Goal: Task Accomplishment & Management: Use online tool/utility

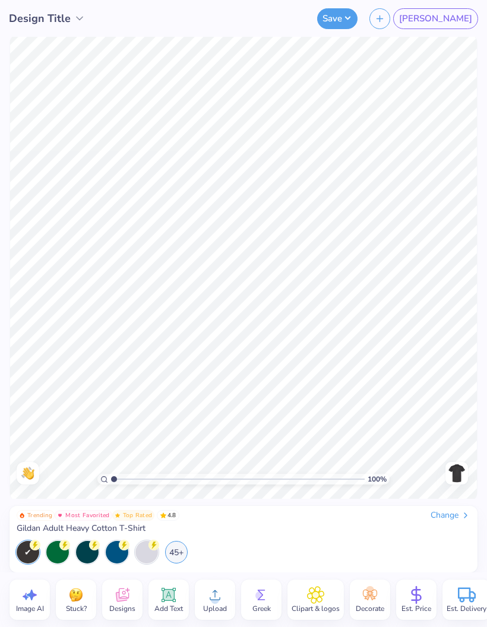
click at [119, 602] on icon at bounding box center [122, 595] width 18 height 18
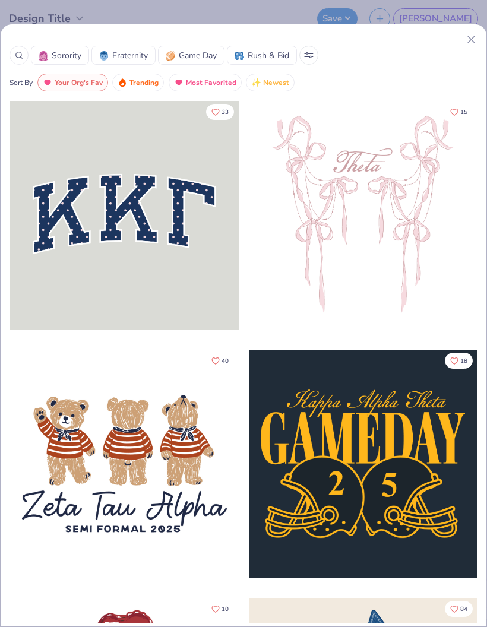
click at [469, 40] on icon at bounding box center [471, 39] width 12 height 12
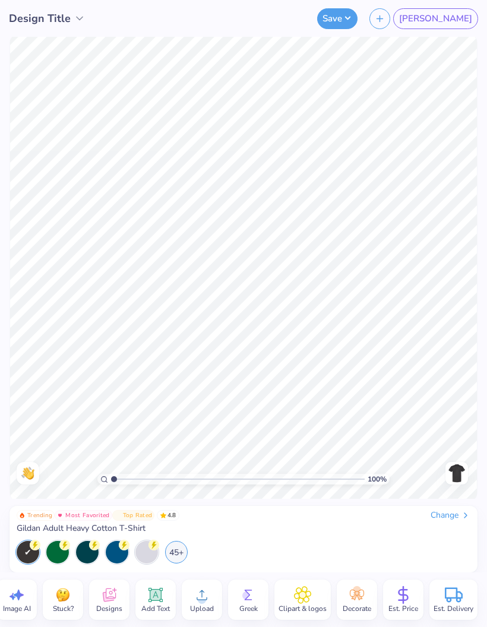
scroll to position [0, 14]
click at [208, 601] on icon at bounding box center [202, 595] width 18 height 18
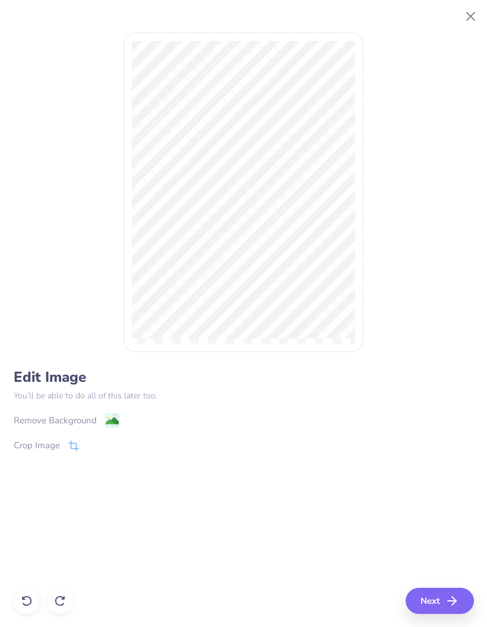
click at [431, 600] on button "Next" at bounding box center [439, 600] width 68 height 26
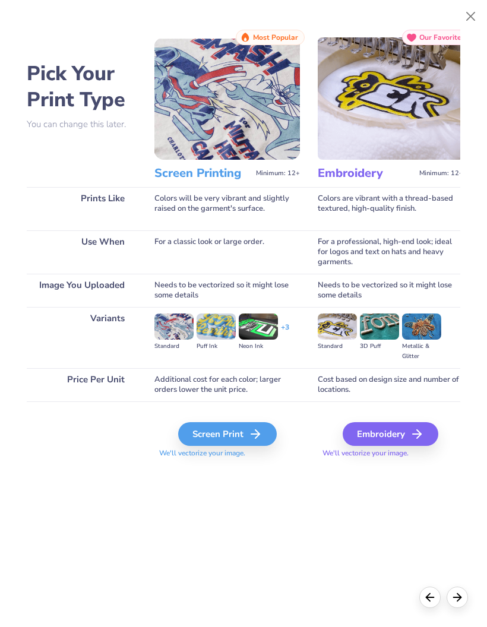
click at [383, 417] on div "Embroidery We'll vectorize your image." at bounding box center [389, 432] width 145 height 63
click at [373, 439] on div "Embroidery" at bounding box center [390, 434] width 96 height 24
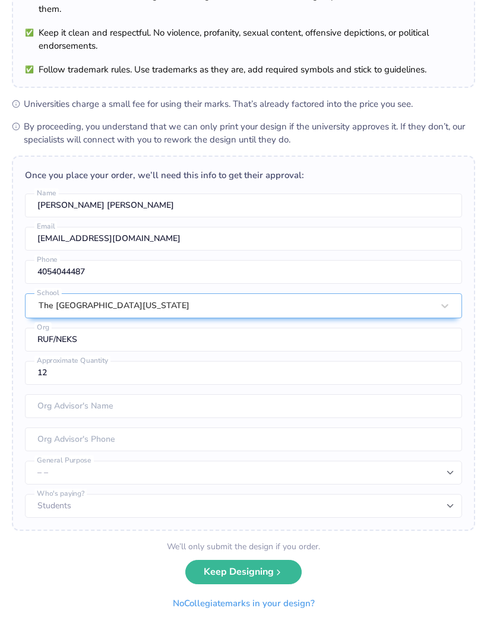
scroll to position [105, 0]
click at [253, 569] on button "Keep Designing" at bounding box center [243, 572] width 116 height 24
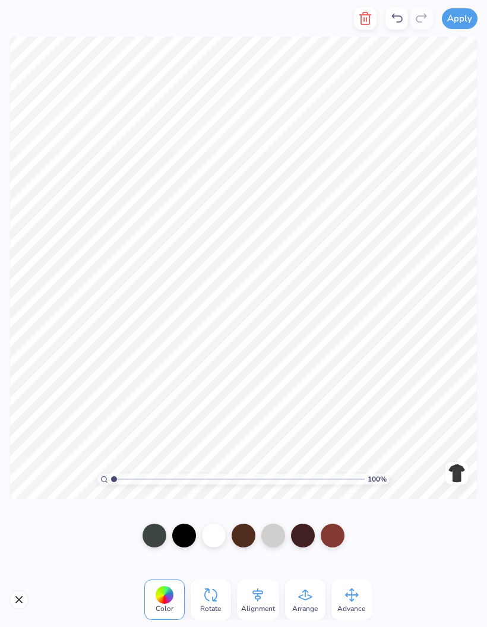
click at [185, 544] on div at bounding box center [184, 535] width 24 height 24
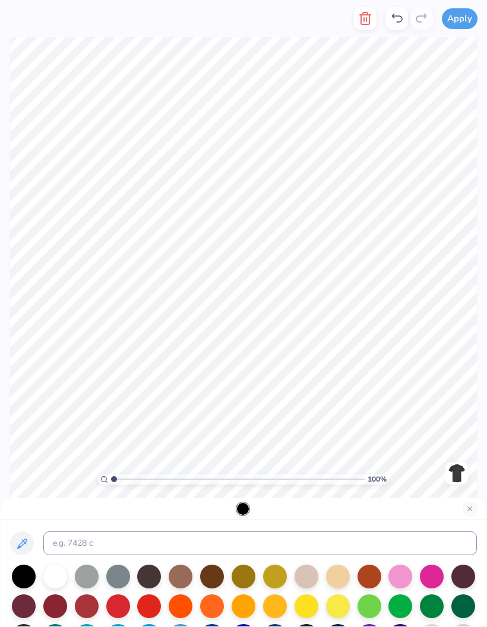
click at [128, 574] on div at bounding box center [118, 576] width 24 height 24
click at [30, 576] on div at bounding box center [24, 576] width 24 height 24
click at [60, 576] on div at bounding box center [55, 576] width 24 height 24
click at [370, 574] on div at bounding box center [369, 576] width 24 height 24
click at [35, 567] on div at bounding box center [24, 576] width 24 height 24
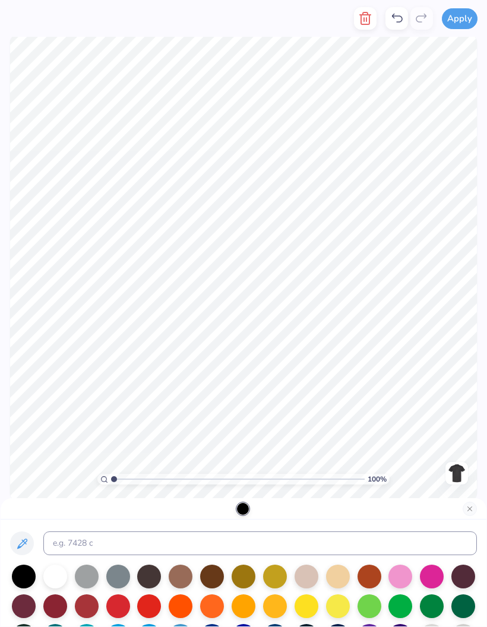
click at [28, 573] on div at bounding box center [24, 576] width 24 height 24
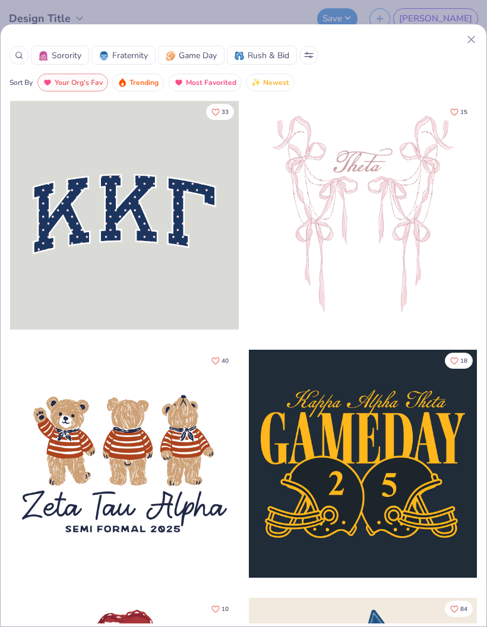
click at [468, 45] on icon at bounding box center [471, 39] width 12 height 12
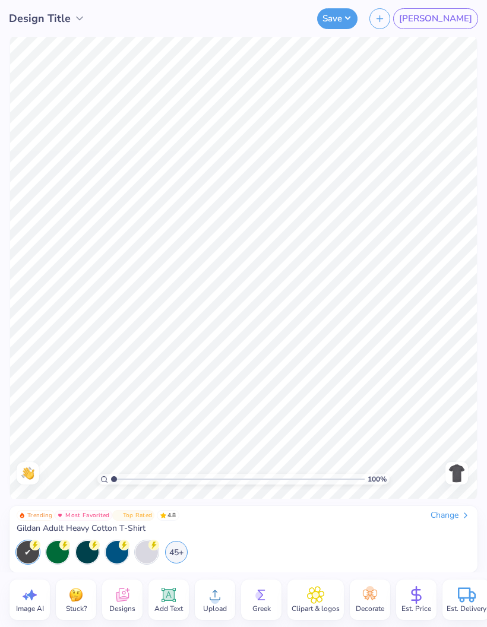
click at [215, 596] on icon at bounding box center [214, 595] width 11 height 10
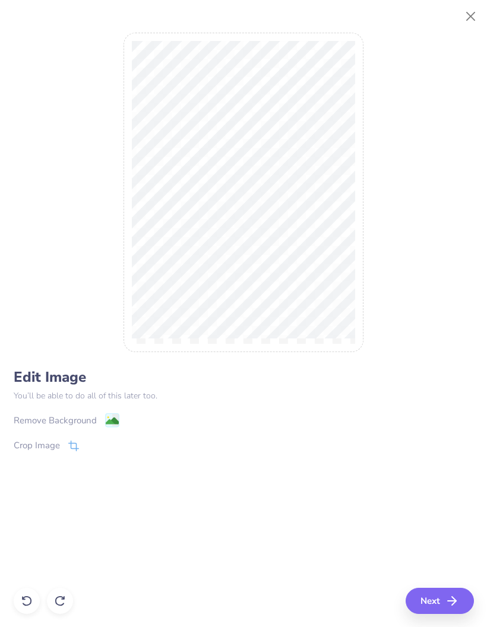
click at [431, 601] on button "Next" at bounding box center [439, 600] width 68 height 26
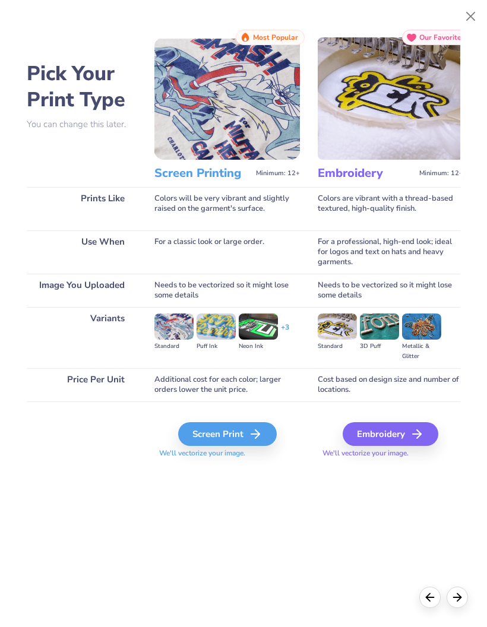
click at [402, 442] on div "Embroidery" at bounding box center [390, 434] width 96 height 24
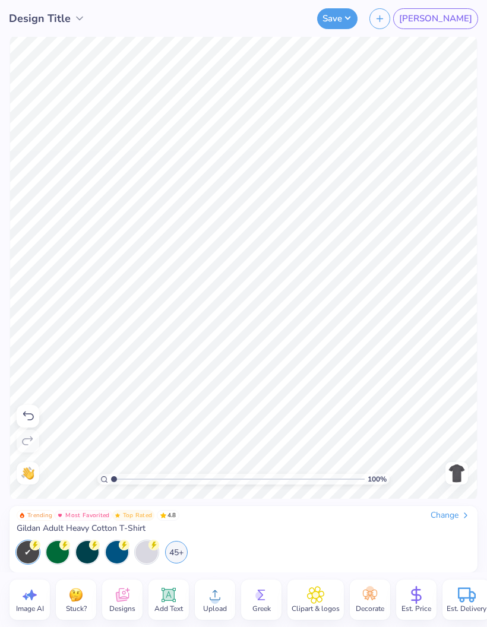
click at [180, 545] on div "45+" at bounding box center [176, 552] width 23 height 23
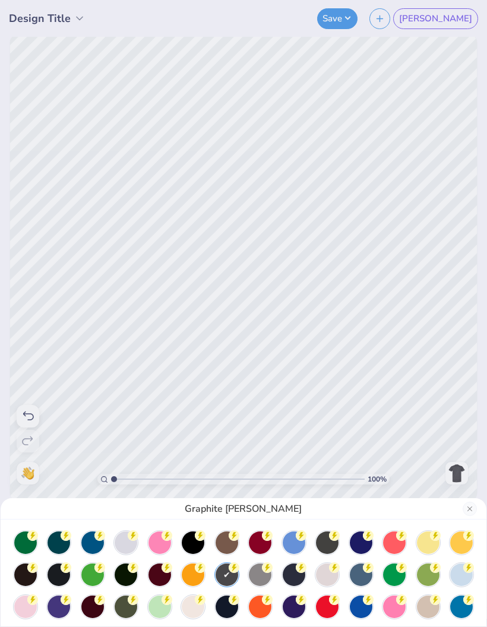
click at [20, 549] on div at bounding box center [25, 542] width 23 height 23
click at [55, 545] on div at bounding box center [58, 542] width 23 height 23
click at [35, 532] on icon at bounding box center [32, 536] width 5 height 8
click at [131, 542] on div at bounding box center [126, 542] width 23 height 23
click at [38, 535] on circle at bounding box center [32, 535] width 11 height 11
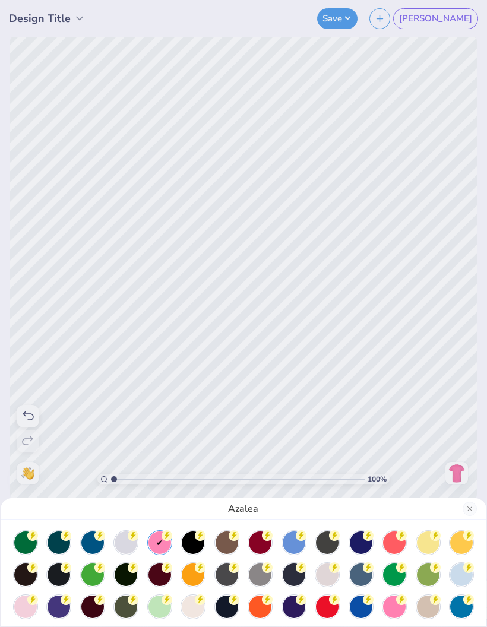
click at [38, 535] on circle at bounding box center [32, 535] width 11 height 11
click at [160, 542] on div at bounding box center [159, 542] width 23 height 23
click at [210, 530] on div at bounding box center [243, 572] width 485 height 107
click at [232, 542] on div at bounding box center [226, 542] width 23 height 23
click at [195, 541] on div at bounding box center [193, 542] width 23 height 23
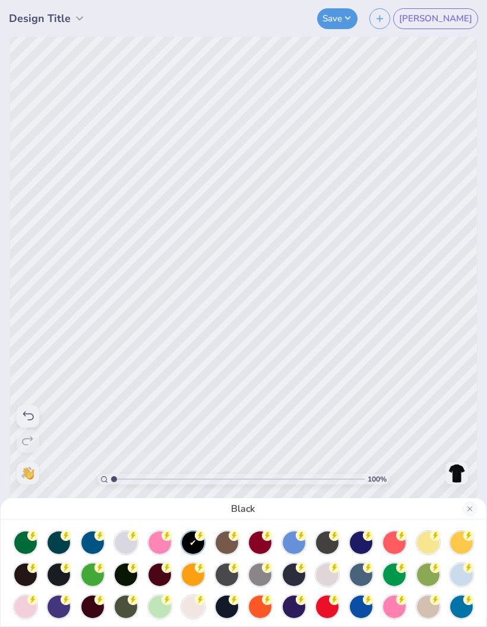
click at [38, 535] on circle at bounding box center [32, 535] width 11 height 11
click at [330, 573] on div at bounding box center [327, 574] width 23 height 23
click at [67, 576] on div at bounding box center [58, 574] width 23 height 23
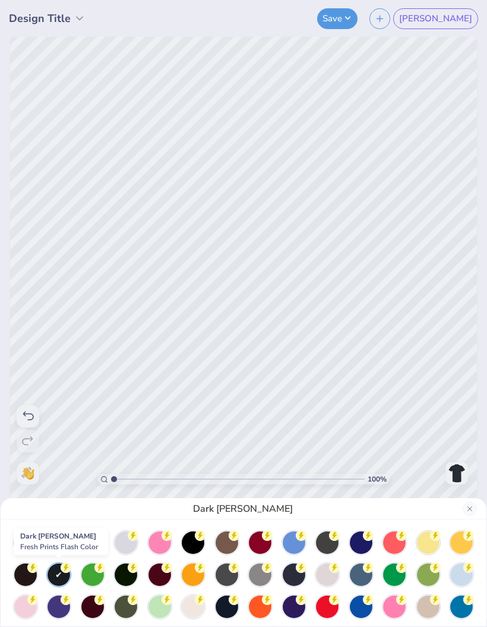
click at [131, 548] on div at bounding box center [126, 542] width 23 height 23
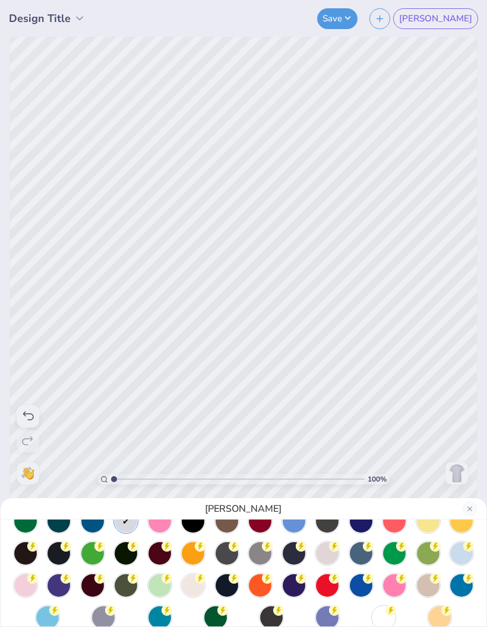
scroll to position [31, 0]
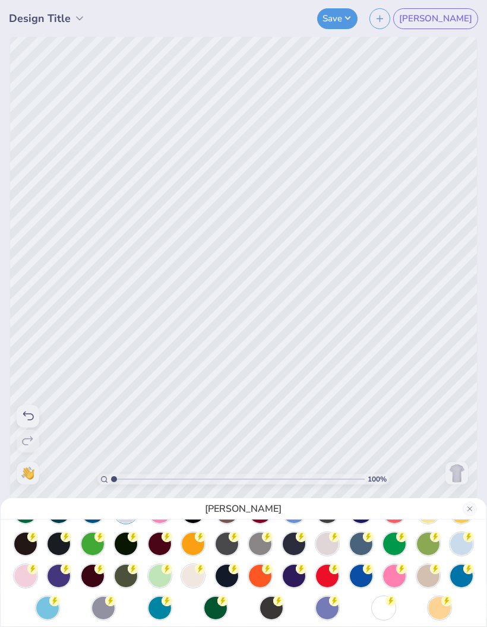
click at [38, 510] on circle at bounding box center [32, 504] width 11 height 11
click at [433, 578] on div at bounding box center [428, 575] width 23 height 23
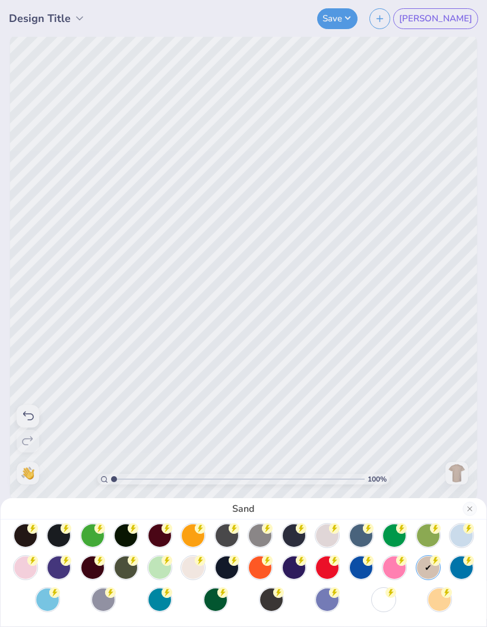
scroll to position [39, 0]
click at [38, 501] on circle at bounding box center [32, 496] width 11 height 11
click at [272, 604] on div at bounding box center [271, 599] width 23 height 23
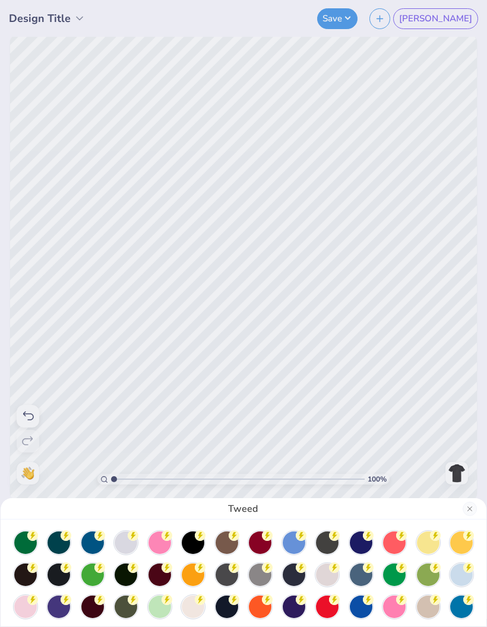
scroll to position [0, 0]
click at [128, 545] on div at bounding box center [126, 542] width 23 height 23
click at [230, 572] on div at bounding box center [226, 574] width 23 height 23
click at [264, 578] on div at bounding box center [260, 574] width 23 height 23
click at [227, 579] on div at bounding box center [226, 574] width 23 height 23
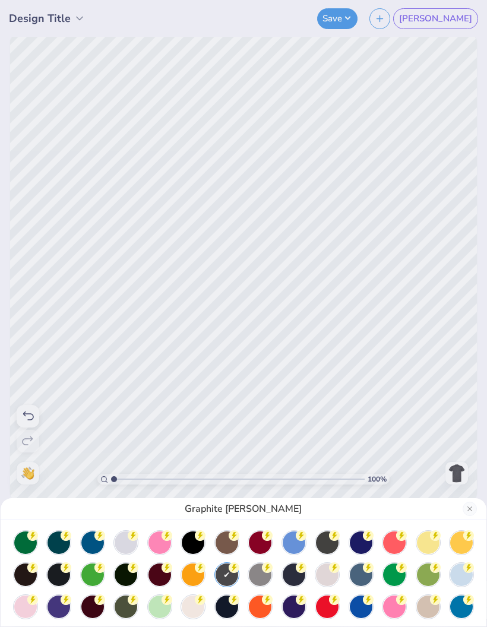
click at [444, 274] on div "Graphite [PERSON_NAME]" at bounding box center [243, 313] width 487 height 627
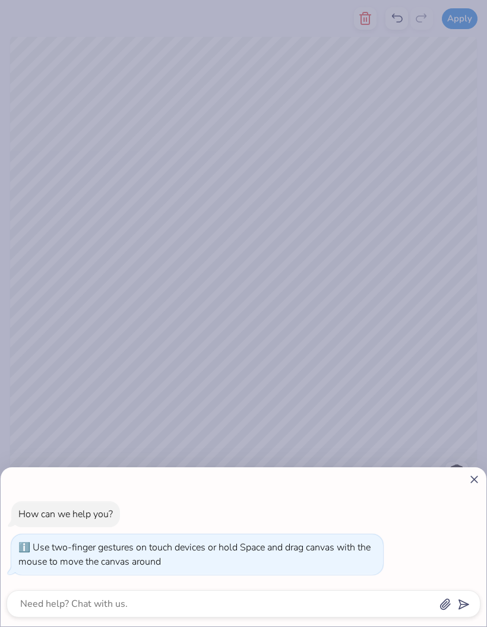
type input "1.72845331104161"
click at [469, 484] on icon at bounding box center [474, 479] width 12 height 12
type textarea "x"
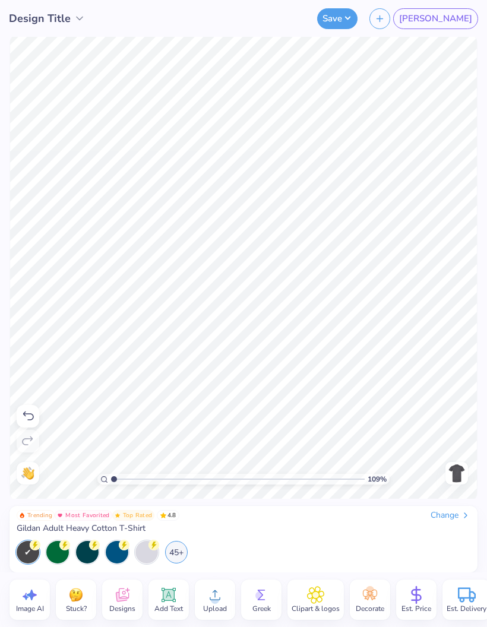
type input "1"
click at [156, 550] on div at bounding box center [146, 552] width 23 height 23
click at [176, 557] on div "45+" at bounding box center [176, 552] width 23 height 23
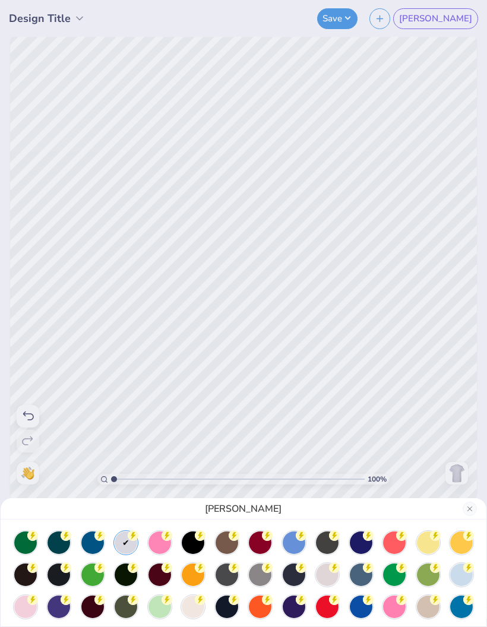
click at [59, 554] on div at bounding box center [243, 590] width 462 height 119
click at [35, 538] on icon at bounding box center [32, 536] width 5 height 8
click at [230, 551] on div at bounding box center [226, 542] width 23 height 23
click at [334, 542] on div at bounding box center [327, 542] width 23 height 23
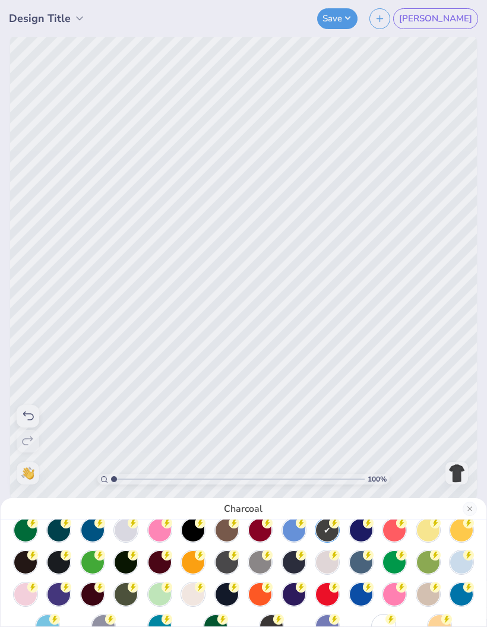
click at [126, 562] on div at bounding box center [126, 562] width 23 height 23
click at [59, 562] on div at bounding box center [58, 562] width 23 height 23
click at [24, 554] on div at bounding box center [25, 562] width 23 height 23
click at [56, 569] on div at bounding box center [58, 562] width 23 height 23
click at [128, 595] on div at bounding box center [126, 594] width 23 height 23
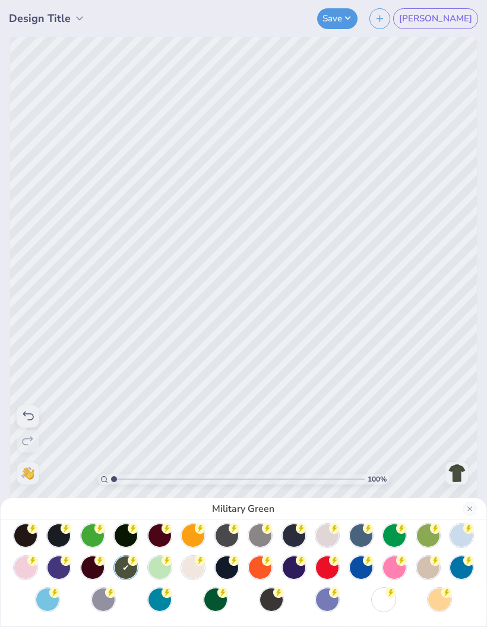
scroll to position [39, 0]
click at [35, 500] on icon at bounding box center [32, 497] width 5 height 8
click at [269, 598] on div at bounding box center [271, 599] width 23 height 23
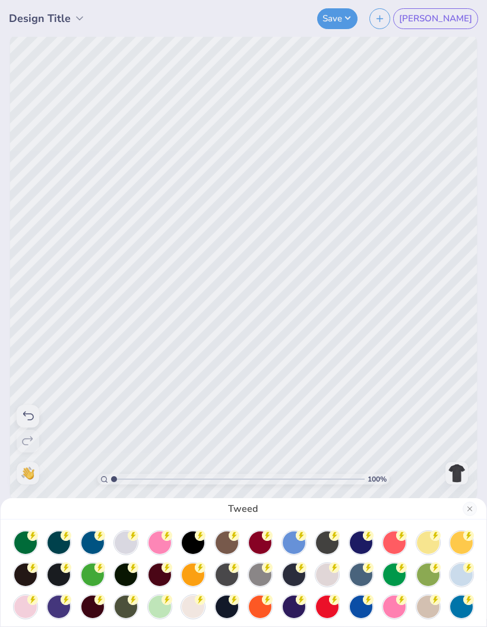
scroll to position [0, 0]
click at [163, 576] on div at bounding box center [159, 574] width 23 height 23
click at [264, 542] on div at bounding box center [260, 542] width 23 height 23
click at [330, 552] on div at bounding box center [327, 542] width 23 height 23
click at [127, 541] on div at bounding box center [126, 542] width 23 height 23
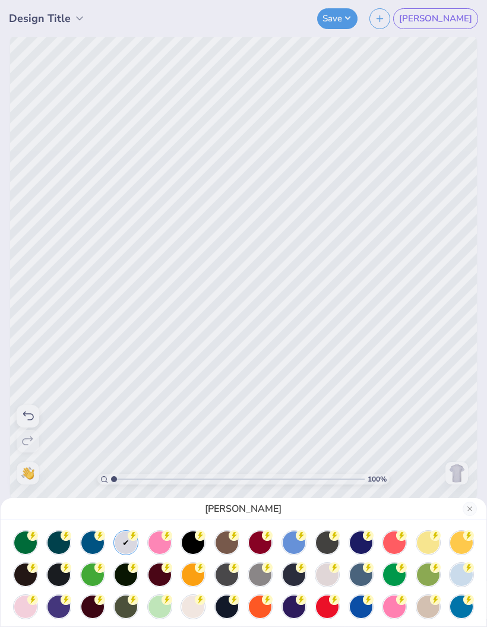
click at [38, 533] on circle at bounding box center [32, 535] width 11 height 11
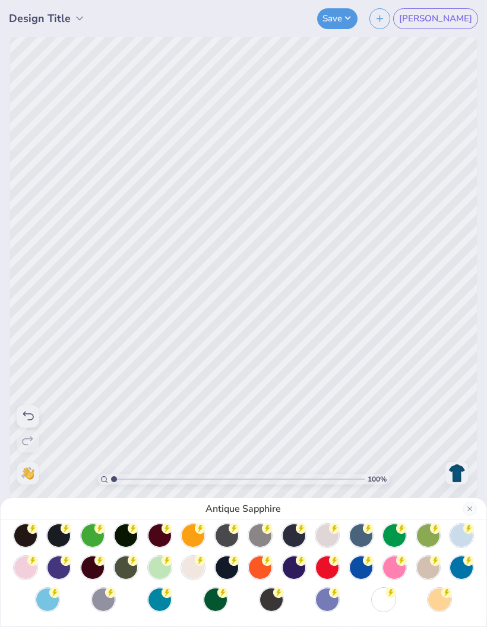
scroll to position [39, 0]
click at [423, 562] on div at bounding box center [428, 567] width 23 height 23
click at [444, 601] on div at bounding box center [439, 599] width 23 height 23
click at [380, 605] on div at bounding box center [383, 599] width 23 height 23
click at [328, 604] on div at bounding box center [327, 599] width 23 height 23
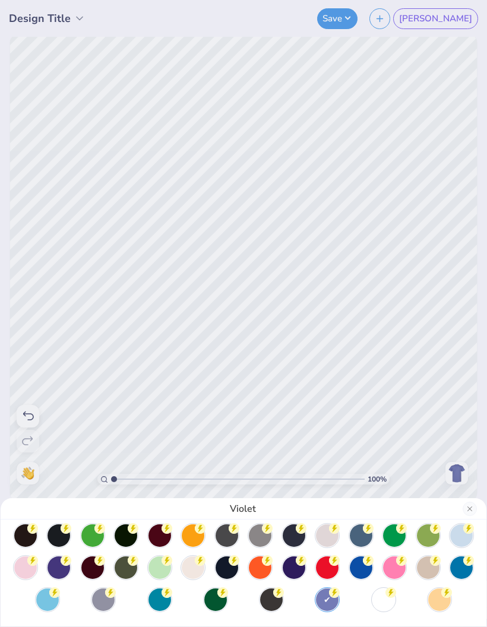
click at [269, 597] on div at bounding box center [271, 599] width 23 height 23
click at [219, 595] on icon at bounding box center [222, 592] width 11 height 11
click at [38, 501] on circle at bounding box center [32, 496] width 11 height 11
click at [106, 595] on icon at bounding box center [110, 592] width 11 height 11
click at [433, 566] on div at bounding box center [428, 567] width 23 height 23
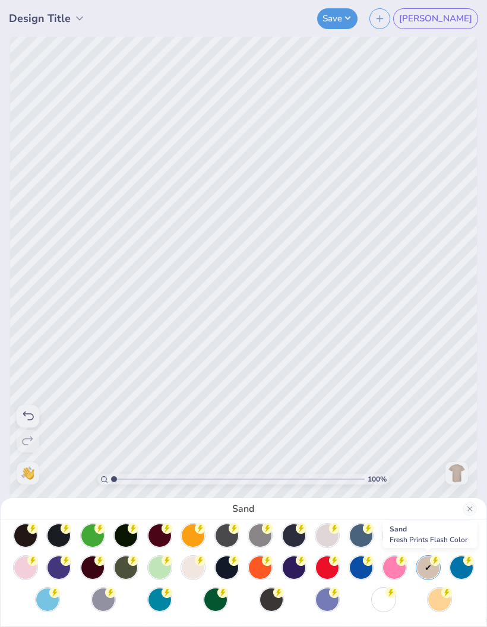
click at [35, 500] on icon at bounding box center [32, 497] width 5 height 8
click at [295, 569] on div at bounding box center [293, 567] width 23 height 23
click at [38, 501] on circle at bounding box center [32, 496] width 11 height 11
click at [128, 569] on div at bounding box center [126, 567] width 23 height 23
click at [95, 563] on icon at bounding box center [99, 560] width 11 height 11
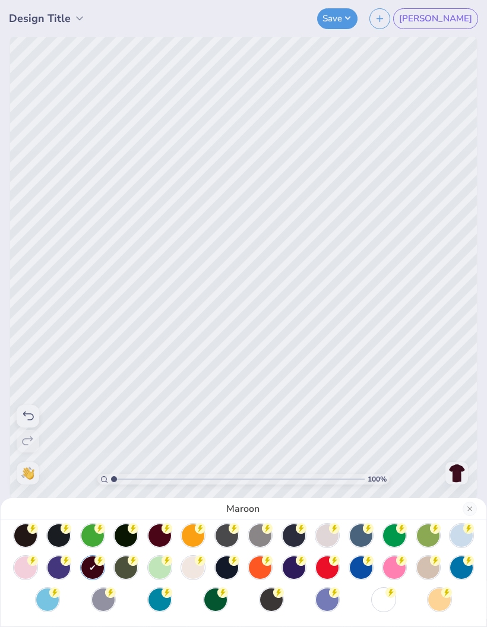
scroll to position [28, 0]
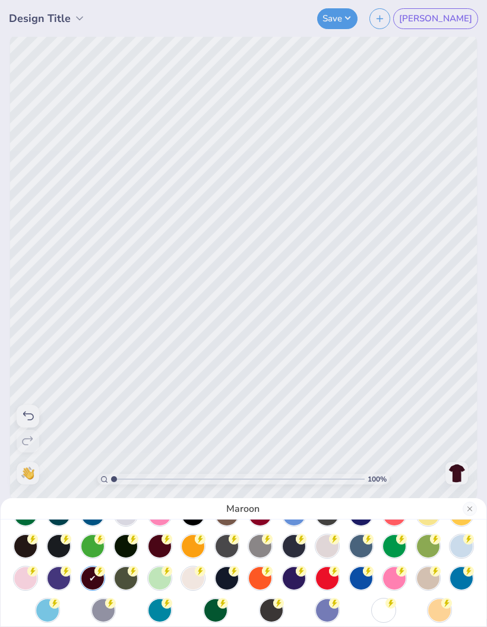
click at [33, 511] on icon at bounding box center [32, 507] width 5 height 8
click at [38, 512] on circle at bounding box center [32, 506] width 11 height 11
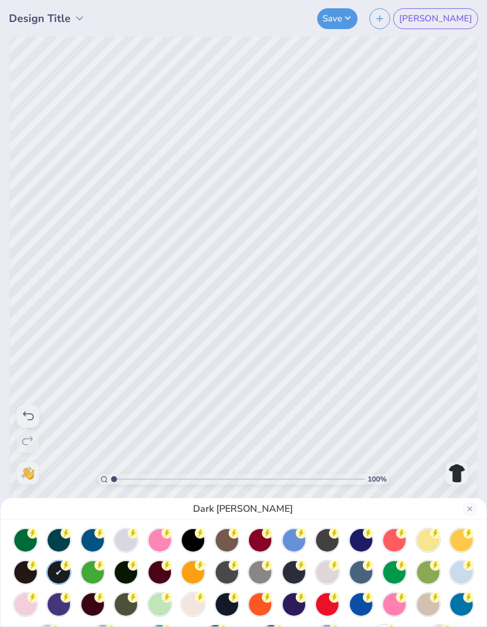
click at [35, 533] on icon at bounding box center [32, 533] width 5 height 8
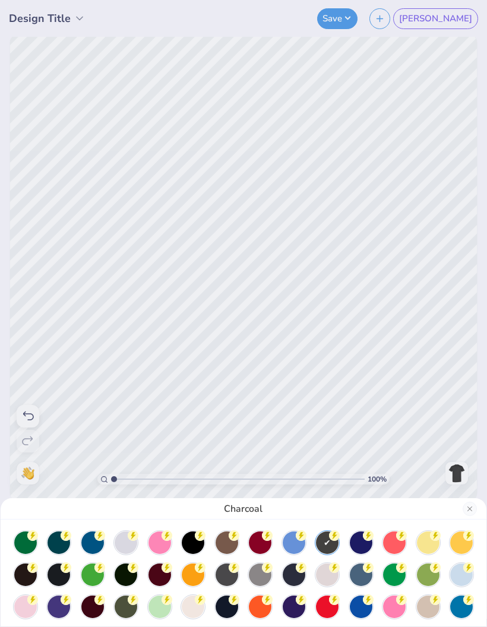
scroll to position [0, 0]
click at [263, 546] on div at bounding box center [260, 542] width 23 height 23
click at [38, 539] on circle at bounding box center [32, 535] width 11 height 11
click at [192, 548] on div at bounding box center [193, 542] width 23 height 23
click at [164, 545] on div at bounding box center [159, 542] width 23 height 23
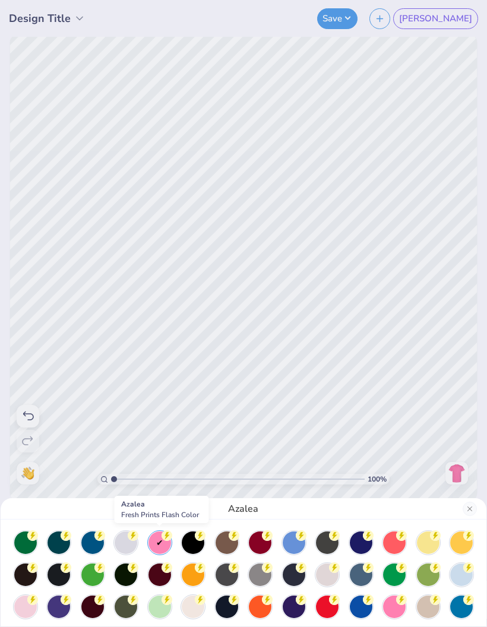
click at [132, 549] on div at bounding box center [126, 542] width 23 height 23
click at [325, 545] on div at bounding box center [327, 542] width 23 height 23
click at [229, 576] on div at bounding box center [226, 574] width 23 height 23
click at [466, 514] on button "Close" at bounding box center [469, 508] width 14 height 14
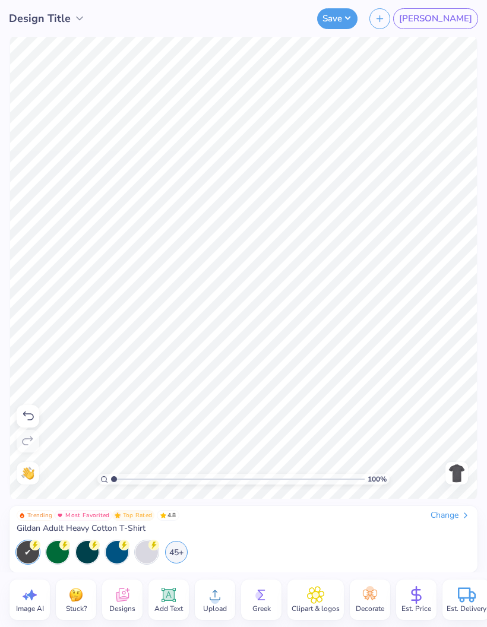
click at [357, 16] on button "Save" at bounding box center [337, 18] width 40 height 21
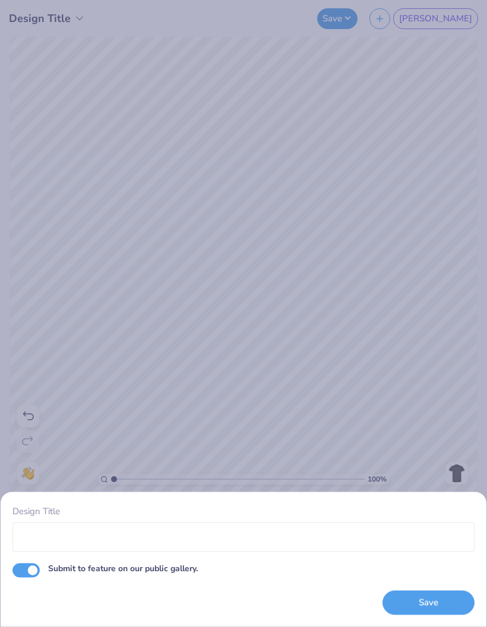
click at [316, 544] on input "Design Title" at bounding box center [243, 537] width 462 height 30
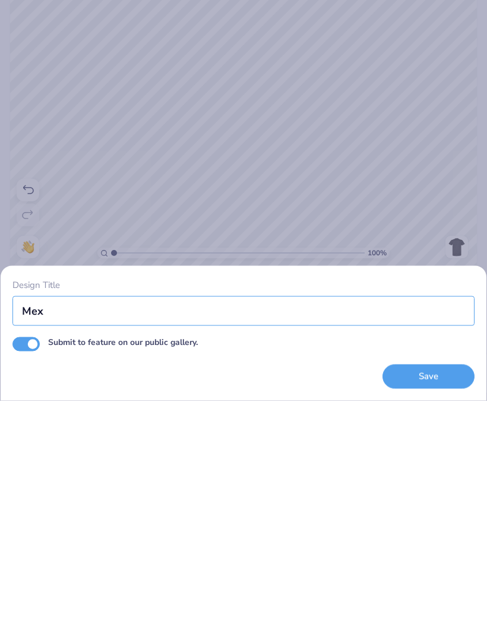
type input "Mex"
click at [430, 590] on button "Save" at bounding box center [428, 602] width 92 height 24
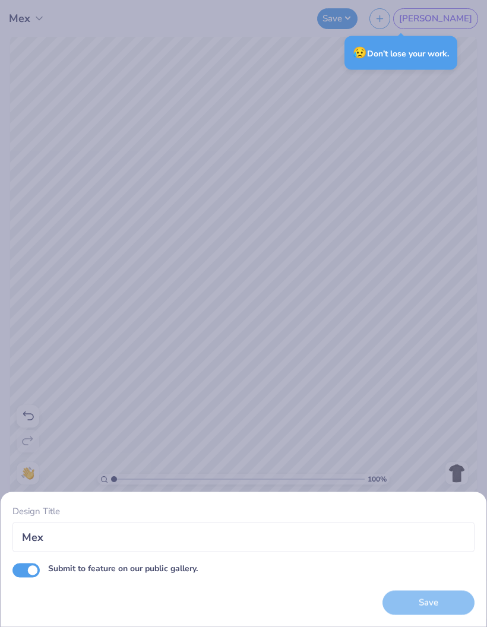
click at [448, 103] on div "Design Title Mex Submit to feature on our public gallery. Save" at bounding box center [243, 313] width 487 height 627
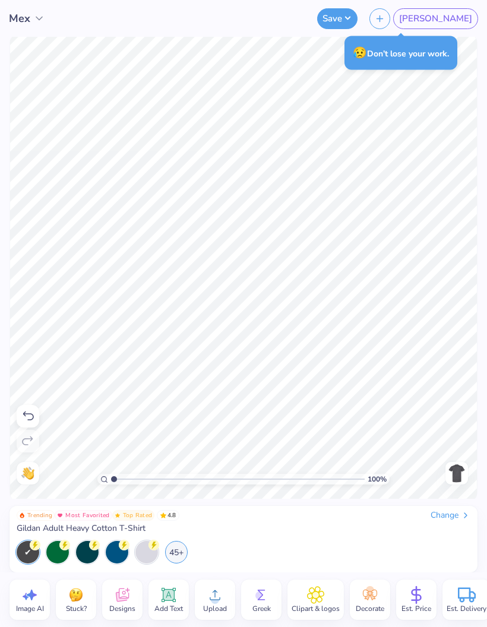
click at [357, 23] on button "Save" at bounding box center [337, 18] width 40 height 21
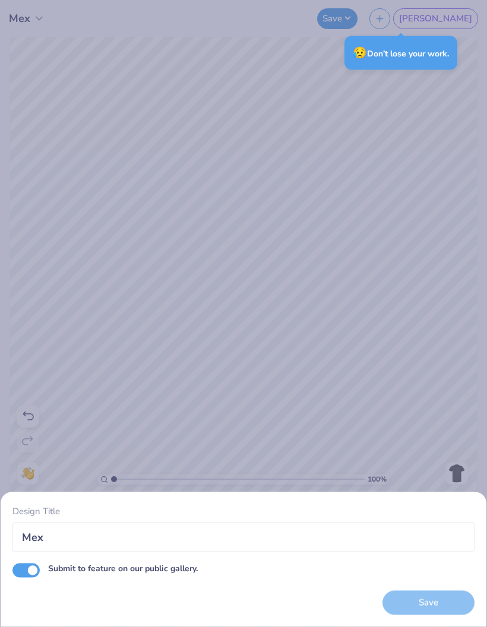
click at [448, 118] on div "Design Title Mex Submit to feature on our public gallery. Save" at bounding box center [243, 313] width 487 height 627
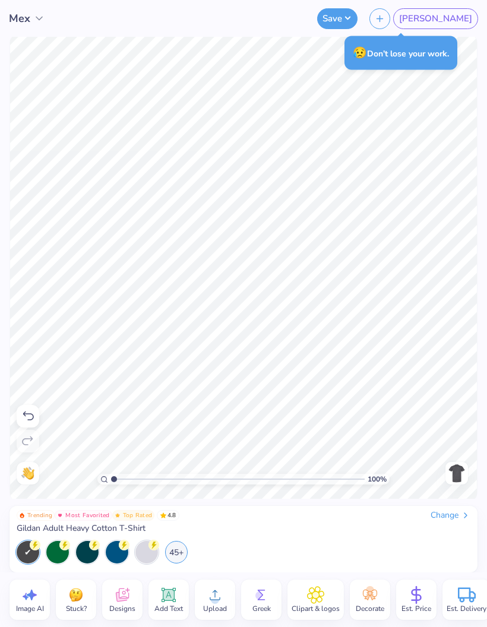
click at [385, 18] on icon "button" at bounding box center [379, 19] width 10 height 10
click at [468, 19] on span "[PERSON_NAME]" at bounding box center [435, 19] width 73 height 14
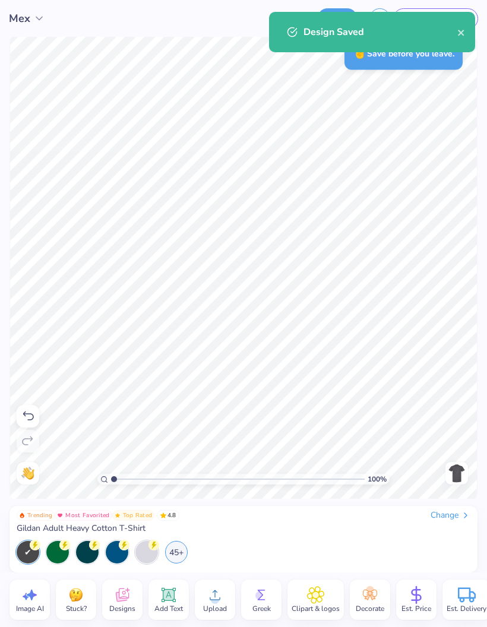
click at [459, 36] on icon "close" at bounding box center [461, 32] width 8 height 9
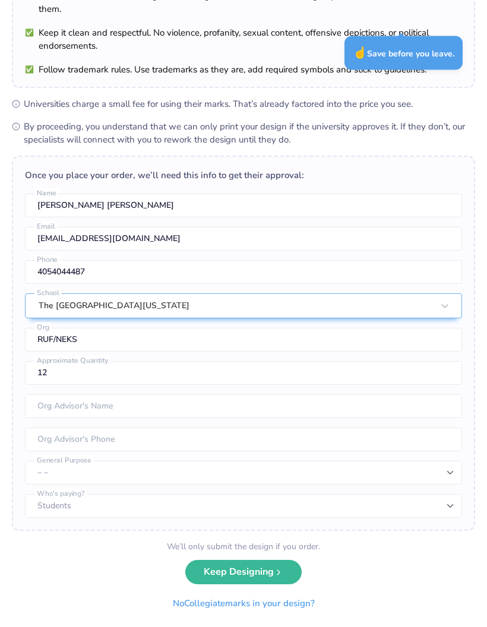
scroll to position [105, 0]
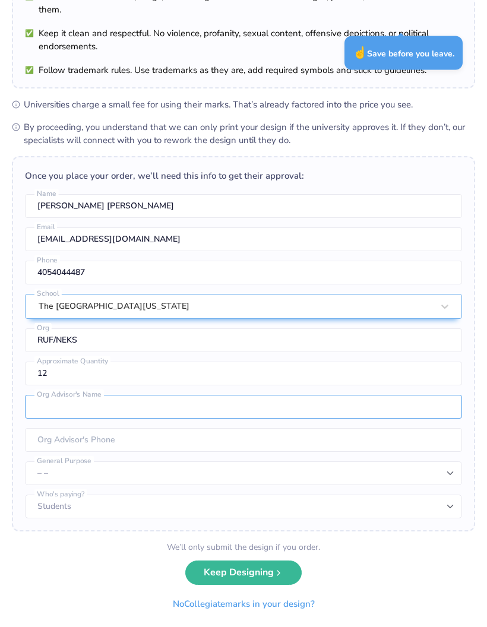
click at [257, 410] on input "text" at bounding box center [243, 407] width 437 height 24
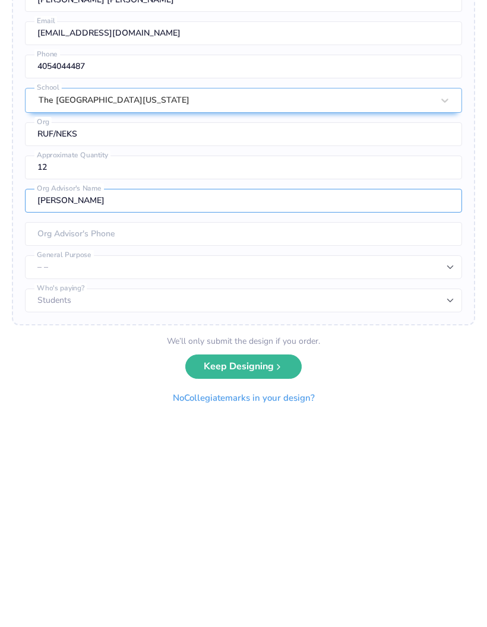
type input "[PERSON_NAME]"
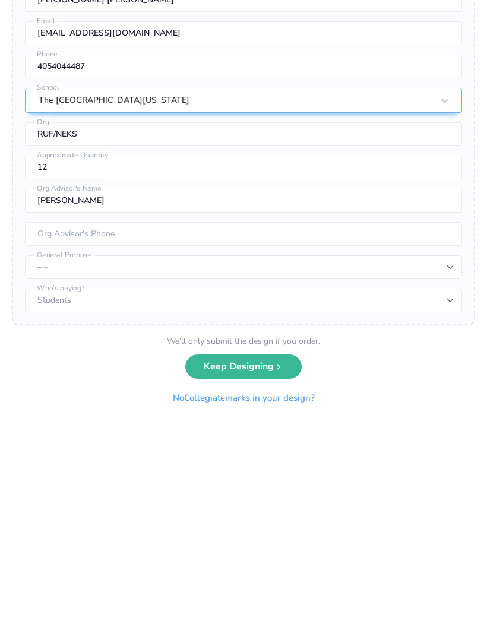
click at [359, 428] on input "tel" at bounding box center [243, 440] width 437 height 24
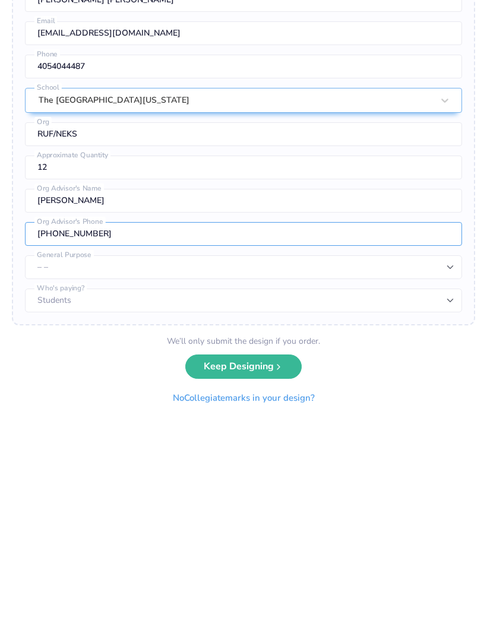
type input "[PHONE_NUMBER]"
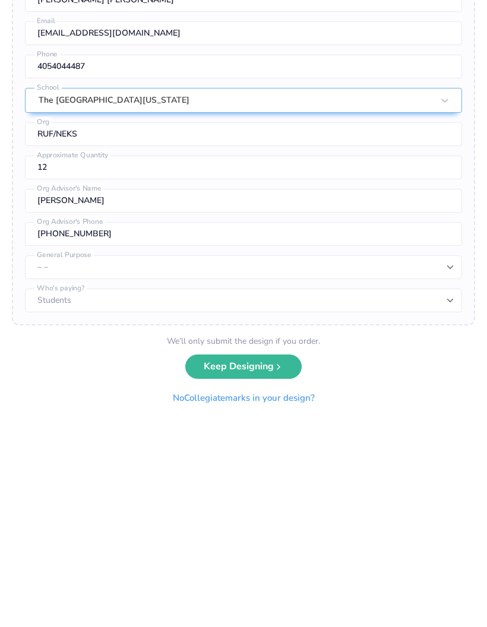
click at [290, 461] on select "– – Member apparel for registered Student Organization / Department / School Fu…" at bounding box center [243, 473] width 437 height 24
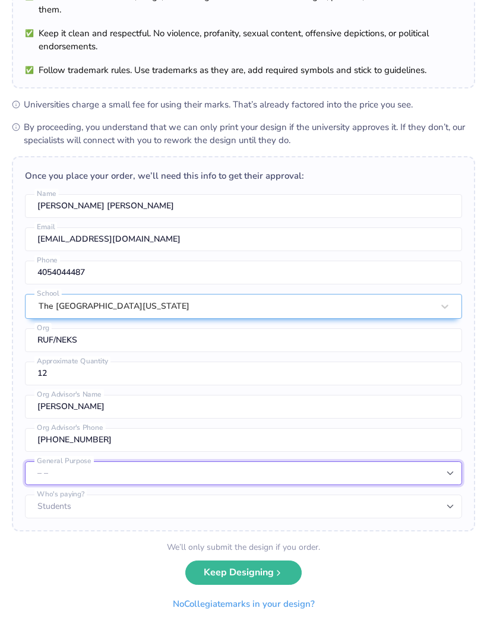
select select "Member apparel for registered Student Organization / Department / School"
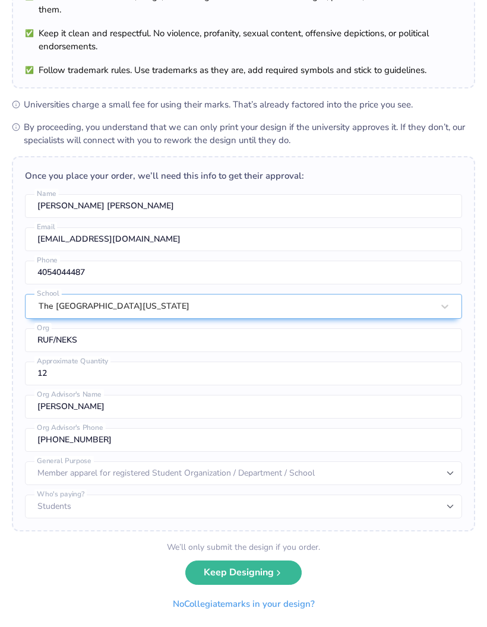
click at [277, 571] on icon "submit" at bounding box center [278, 572] width 9 height 9
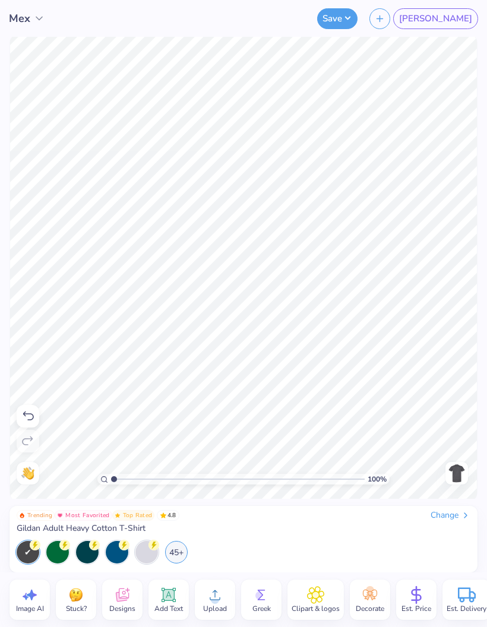
scroll to position [0, 0]
click at [417, 596] on icon at bounding box center [416, 595] width 18 height 18
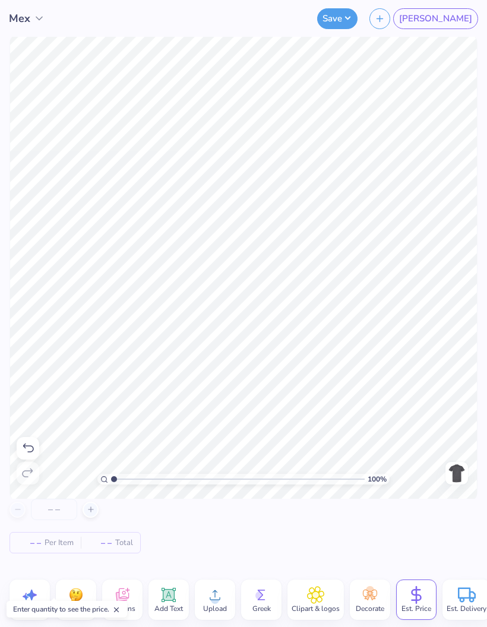
click at [307, 555] on div "– – Per Item – – Total" at bounding box center [243, 535] width 487 height 74
click at [55, 514] on input "number" at bounding box center [54, 508] width 46 height 21
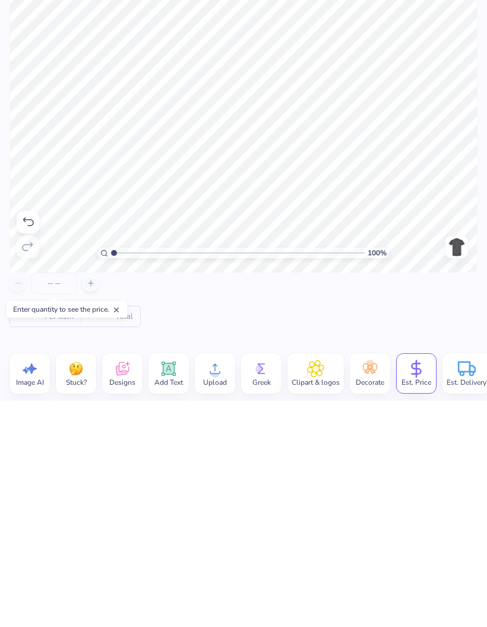
click at [93, 505] on icon at bounding box center [91, 509] width 8 height 8
type input "12"
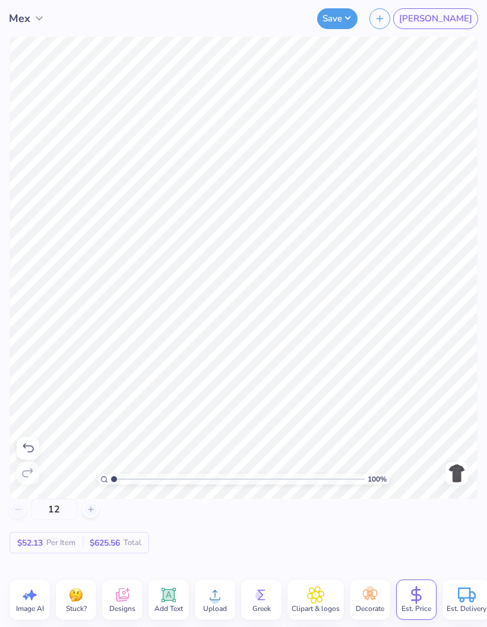
click at [42, 17] on polyline at bounding box center [39, 18] width 6 height 3
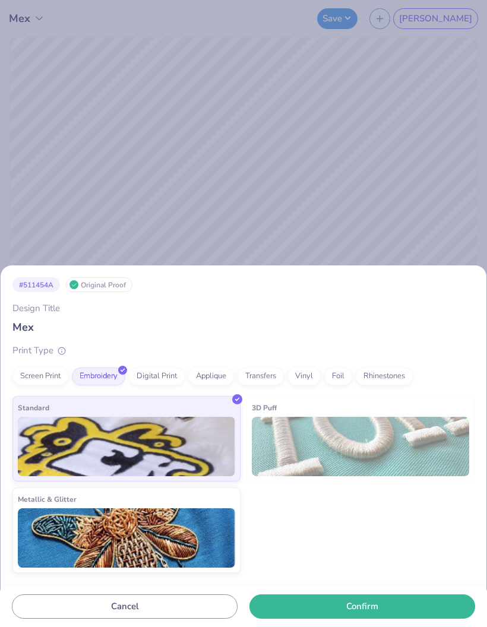
click at [45, 376] on div "Screen Print" at bounding box center [40, 376] width 56 height 18
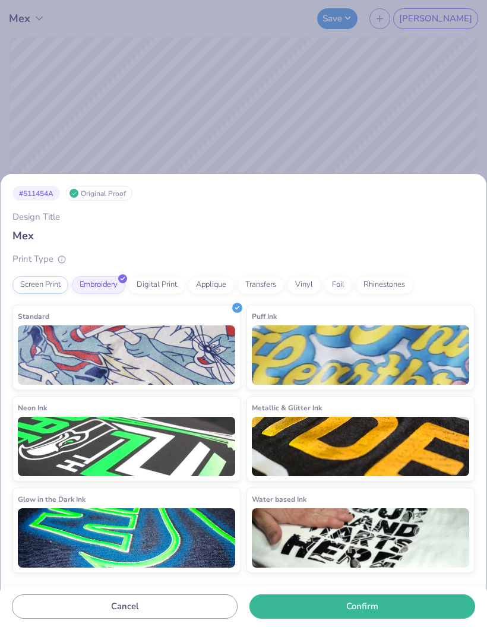
click at [367, 616] on button "Confirm" at bounding box center [362, 606] width 226 height 24
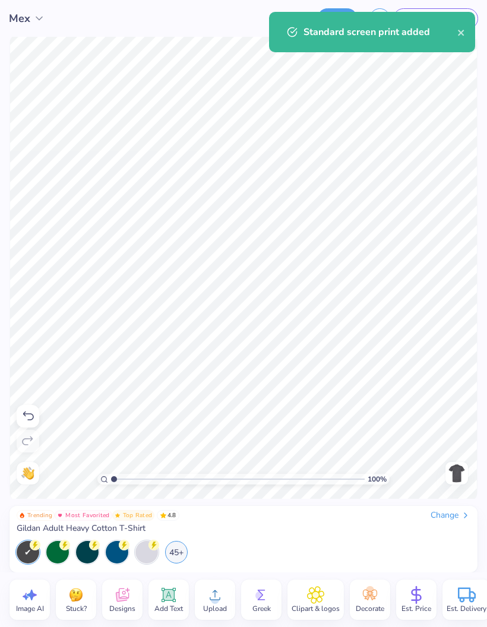
click at [417, 602] on icon at bounding box center [416, 595] width 18 height 18
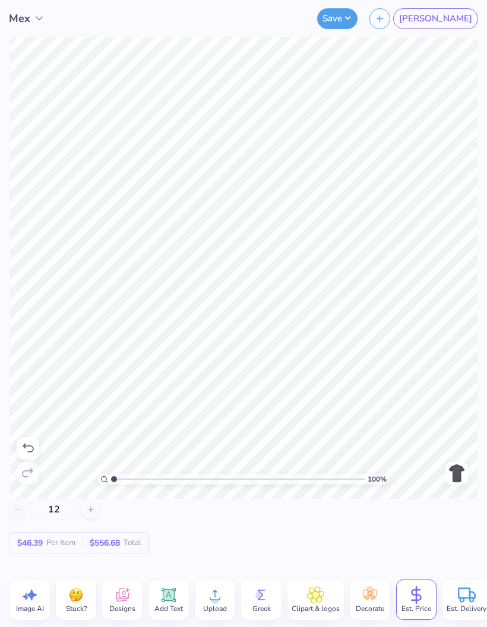
click at [169, 596] on icon at bounding box center [168, 594] width 11 height 11
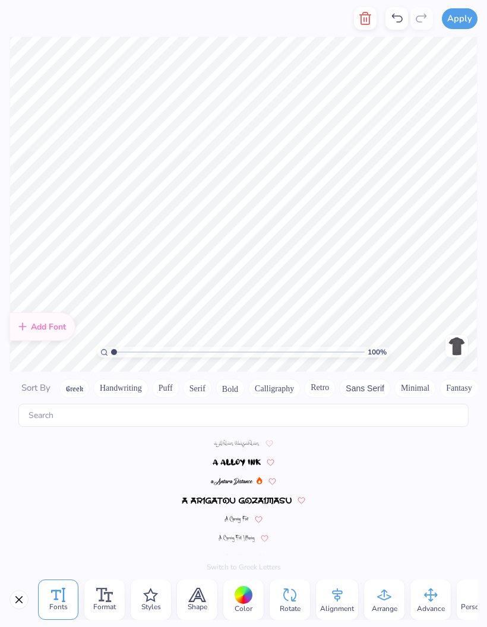
scroll to position [5175, 0]
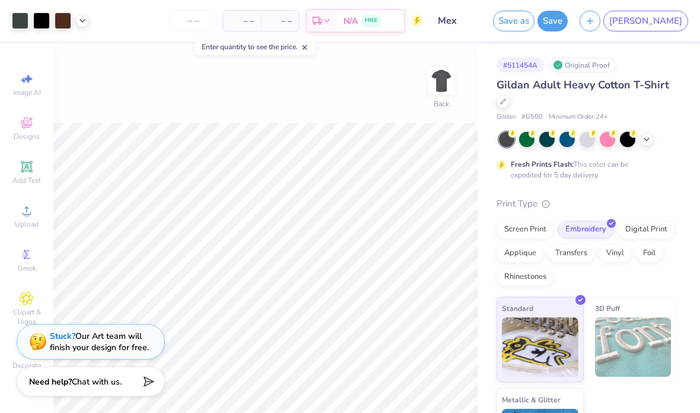
click at [77, 17] on div at bounding box center [82, 20] width 13 height 13
click at [91, 55] on div at bounding box center [93, 51] width 17 height 17
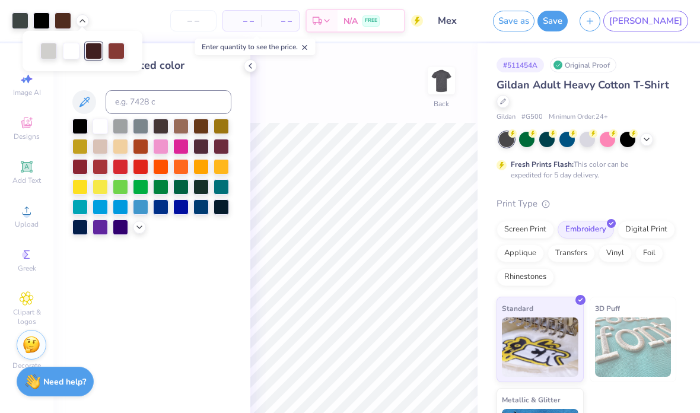
click at [121, 48] on div at bounding box center [116, 51] width 17 height 17
click at [50, 53] on div at bounding box center [48, 51] width 17 height 17
click at [133, 28] on div "– – Per Item – – Total Est. Delivery N/A FREE" at bounding box center [259, 21] width 328 height 42
click at [217, 18] on input "number" at bounding box center [193, 20] width 46 height 21
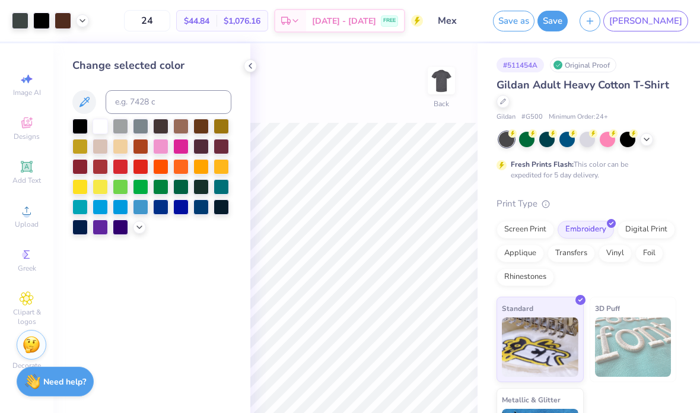
type input "24"
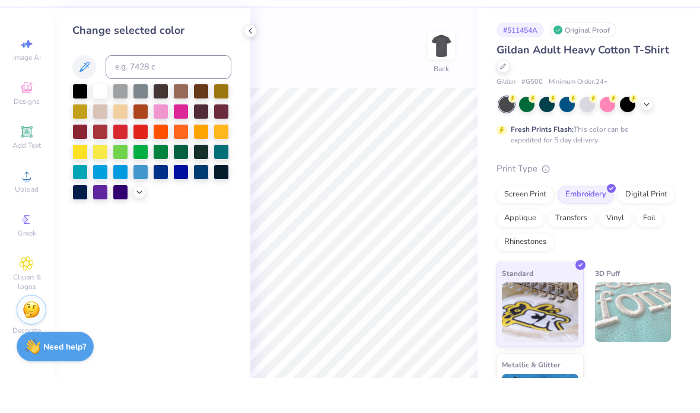
click at [469, 84] on div "100 % Back Submit to feature on our public gallery." at bounding box center [363, 334] width 227 height 583
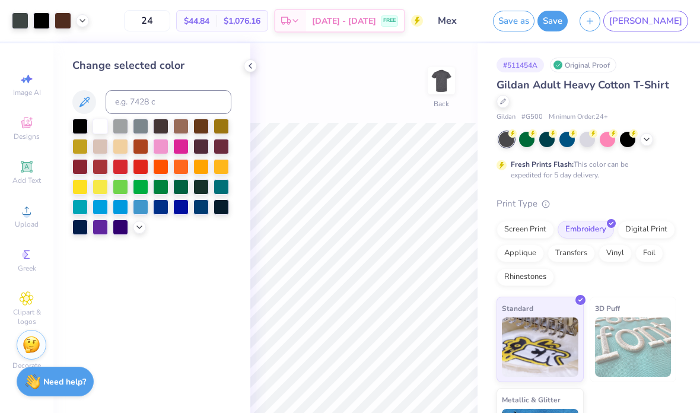
click at [84, 17] on icon at bounding box center [82, 20] width 9 height 9
click at [79, 56] on div at bounding box center [71, 51] width 17 height 17
click at [18, 24] on div at bounding box center [20, 20] width 17 height 17
click at [57, 48] on div at bounding box center [48, 51] width 17 height 17
click at [26, 21] on div "Cool Gray 2 C" at bounding box center [49, 26] width 58 height 17
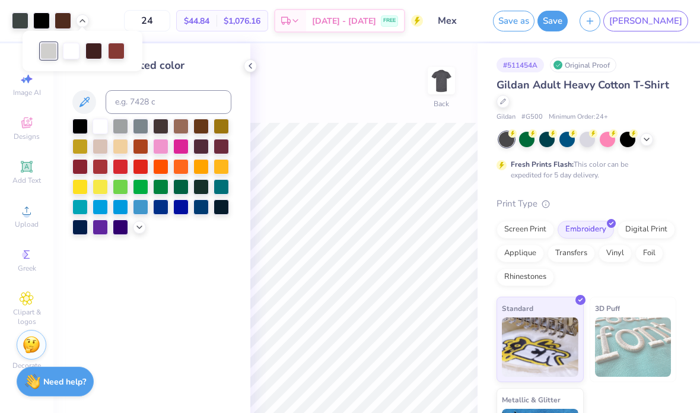
click at [28, 18] on div at bounding box center [20, 20] width 17 height 17
click at [128, 126] on div at bounding box center [120, 126] width 15 height 15
click at [51, 55] on div at bounding box center [48, 51] width 17 height 17
click at [125, 126] on div at bounding box center [120, 126] width 15 height 15
click at [77, 50] on div at bounding box center [71, 51] width 17 height 17
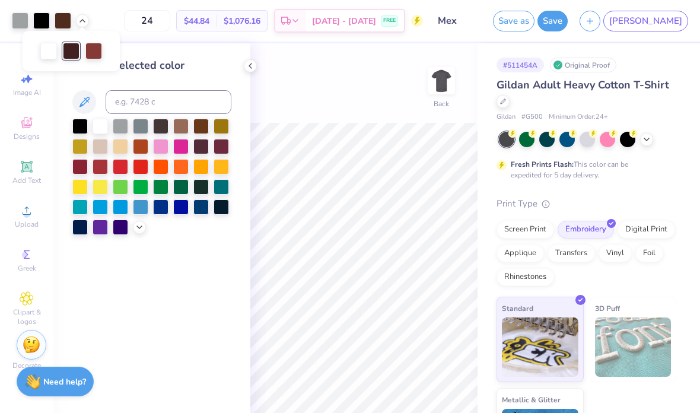
click at [86, 123] on div at bounding box center [79, 126] width 15 height 15
click at [155, 20] on div "24 $44.84 Per Item $1,076.16 Total Est. Delivery Sep 5 - 8 FREE" at bounding box center [259, 21] width 328 height 42
click at [86, 24] on icon at bounding box center [82, 20] width 9 height 9
click at [101, 47] on div at bounding box center [93, 51] width 17 height 17
click at [67, 23] on div at bounding box center [63, 20] width 17 height 17
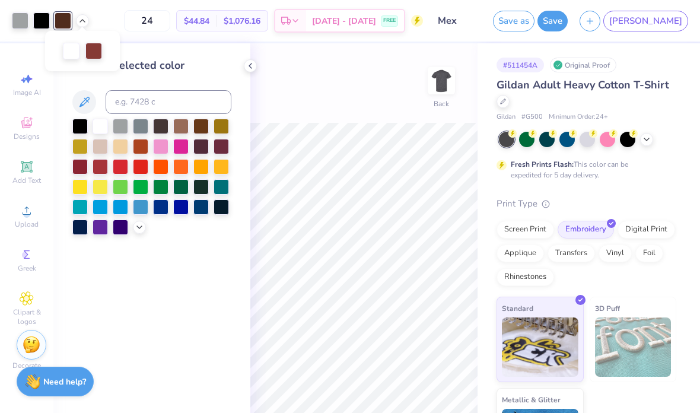
click at [102, 51] on div at bounding box center [93, 51] width 17 height 17
click at [224, 147] on div at bounding box center [221, 146] width 15 height 15
click at [206, 151] on div at bounding box center [200, 146] width 15 height 15
click at [227, 144] on div at bounding box center [221, 146] width 15 height 15
click at [71, 23] on div at bounding box center [63, 20] width 17 height 17
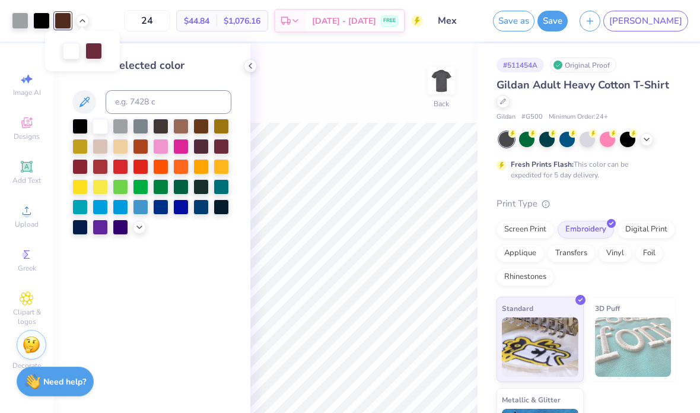
click at [223, 145] on div at bounding box center [221, 146] width 15 height 15
click at [178, 35] on div "24 $44.84 Per Item $1,076.16 Total Est. Delivery Sep 5 - 8 FREE" at bounding box center [259, 21] width 328 height 42
click at [85, 166] on div at bounding box center [79, 166] width 15 height 15
click at [406, 74] on div "100 % Back Submit to feature on our public gallery." at bounding box center [363, 334] width 227 height 583
click at [252, 61] on icon at bounding box center [250, 65] width 9 height 9
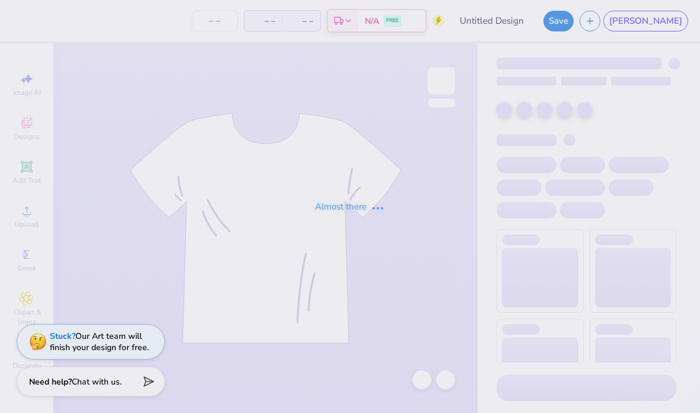
type input "Mex"
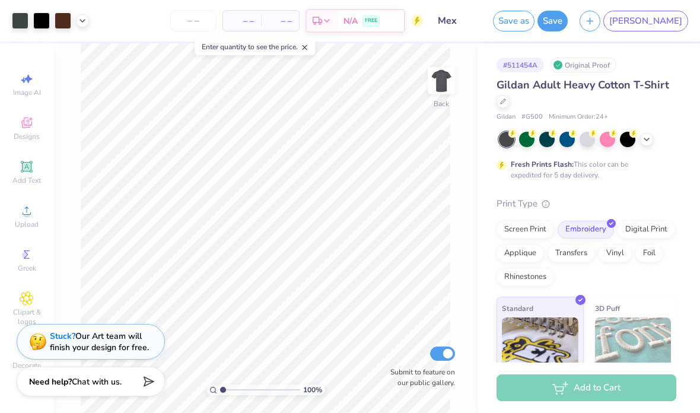
click at [116, 338] on div "Stuck? Our Art team will finish your design for free." at bounding box center [99, 342] width 99 height 23
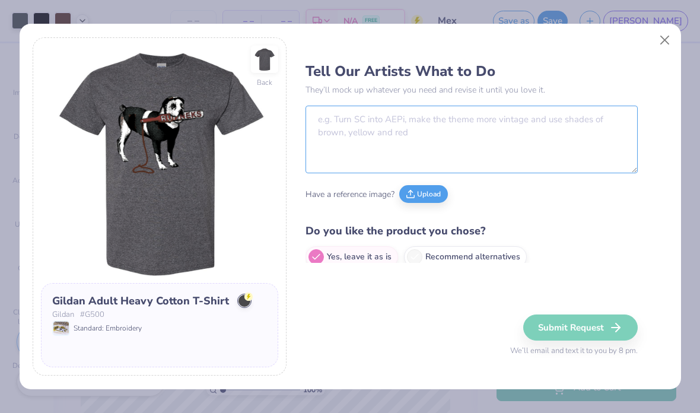
click at [528, 135] on textarea at bounding box center [472, 140] width 332 height 68
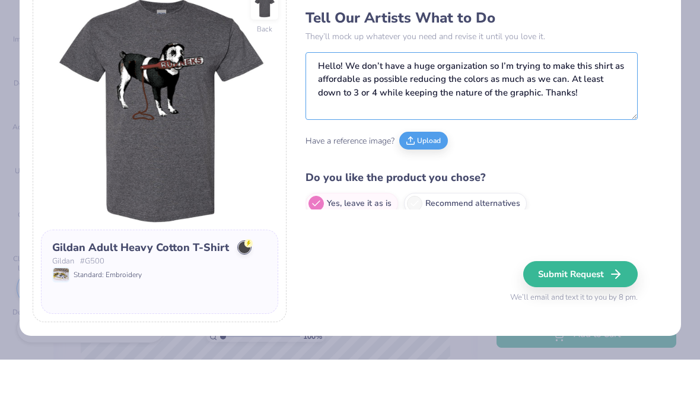
click at [417, 106] on textarea "Hello! We don’t have a huge organization so I’m trying to make this shirt as af…" at bounding box center [472, 140] width 332 height 68
click at [408, 106] on textarea "Hello! We don’t have a huge organization so I’m trying to make this shirt as af…" at bounding box center [472, 140] width 332 height 68
type textarea "Hello! We don’t have a huge organization so I’m trying to make this shirt as af…"
click at [652, 102] on div "Tell Our Artists What to Do They’ll mock up whatever you need and revise it unt…" at bounding box center [487, 206] width 362 height 339
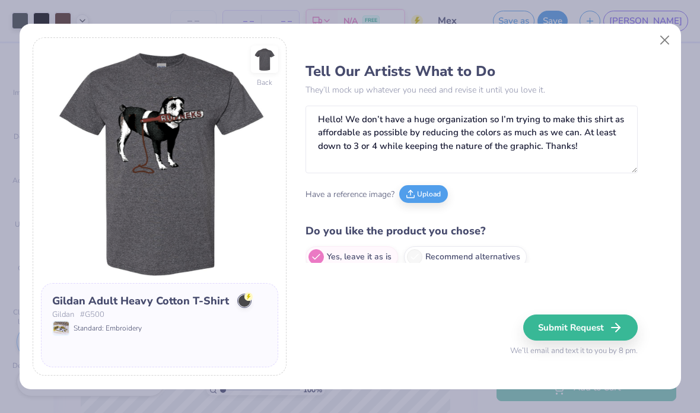
click at [433, 192] on button "Upload" at bounding box center [423, 194] width 49 height 18
click at [586, 331] on button "Submit Request" at bounding box center [580, 328] width 115 height 26
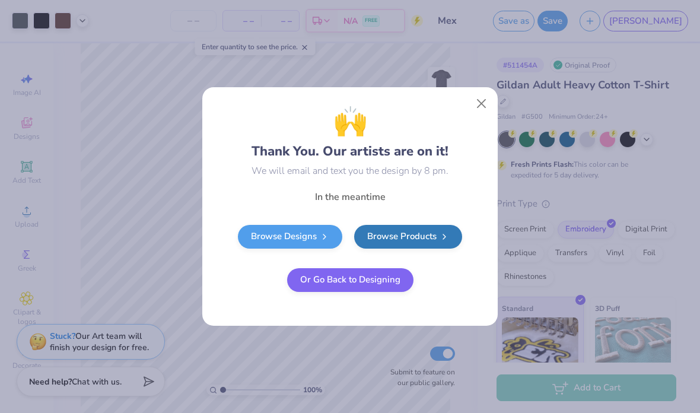
click at [478, 115] on button "Close" at bounding box center [482, 104] width 23 height 23
